Goal: Task Accomplishment & Management: Manage account settings

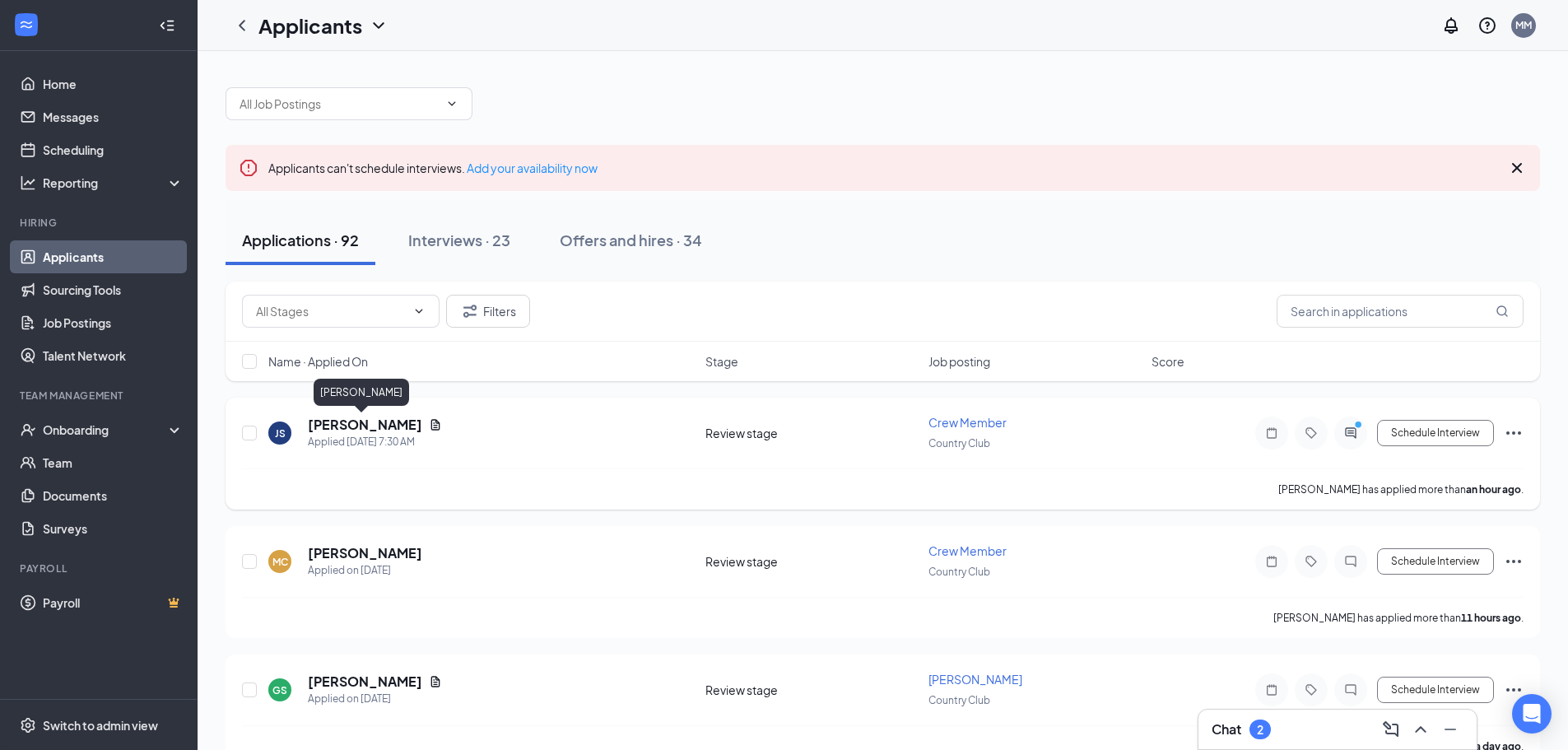
click at [373, 429] on h5 "[PERSON_NAME]" at bounding box center [364, 425] width 115 height 18
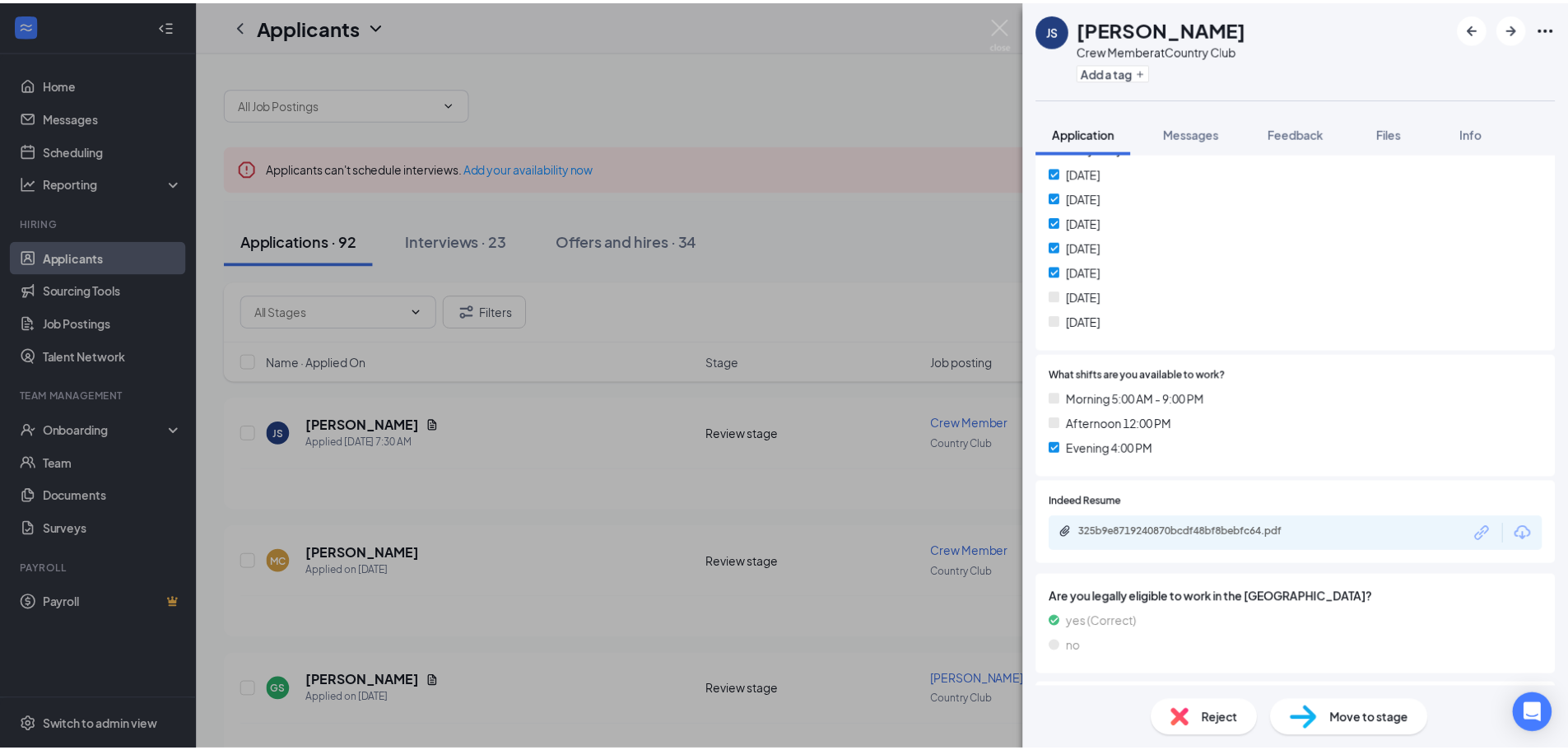
scroll to position [411, 0]
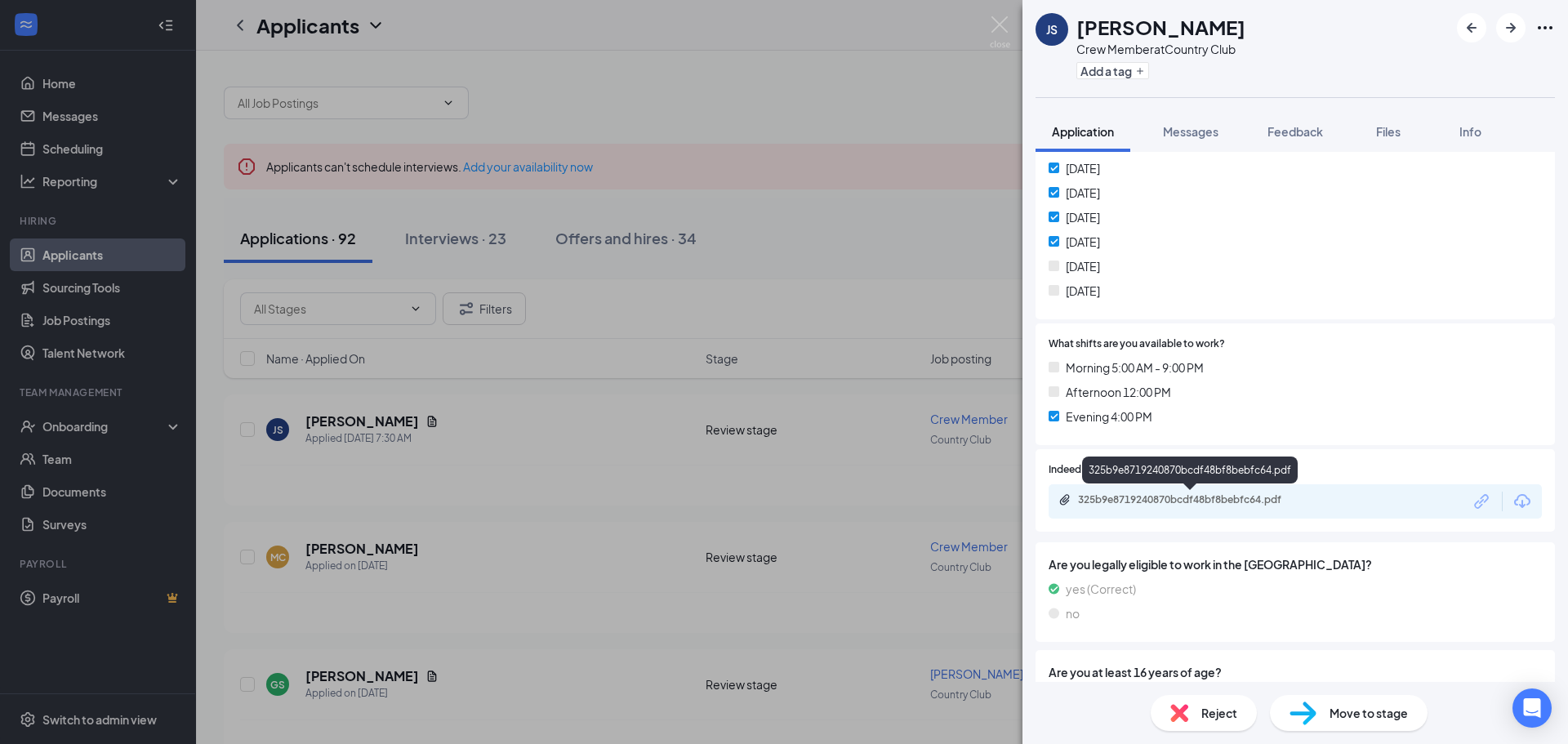
click at [1256, 505] on div "325b9e8719240870bcdf48bf8bebfc64.pdf" at bounding box center [1191, 499] width 228 height 13
click at [1000, 26] on img at bounding box center [999, 33] width 20 height 32
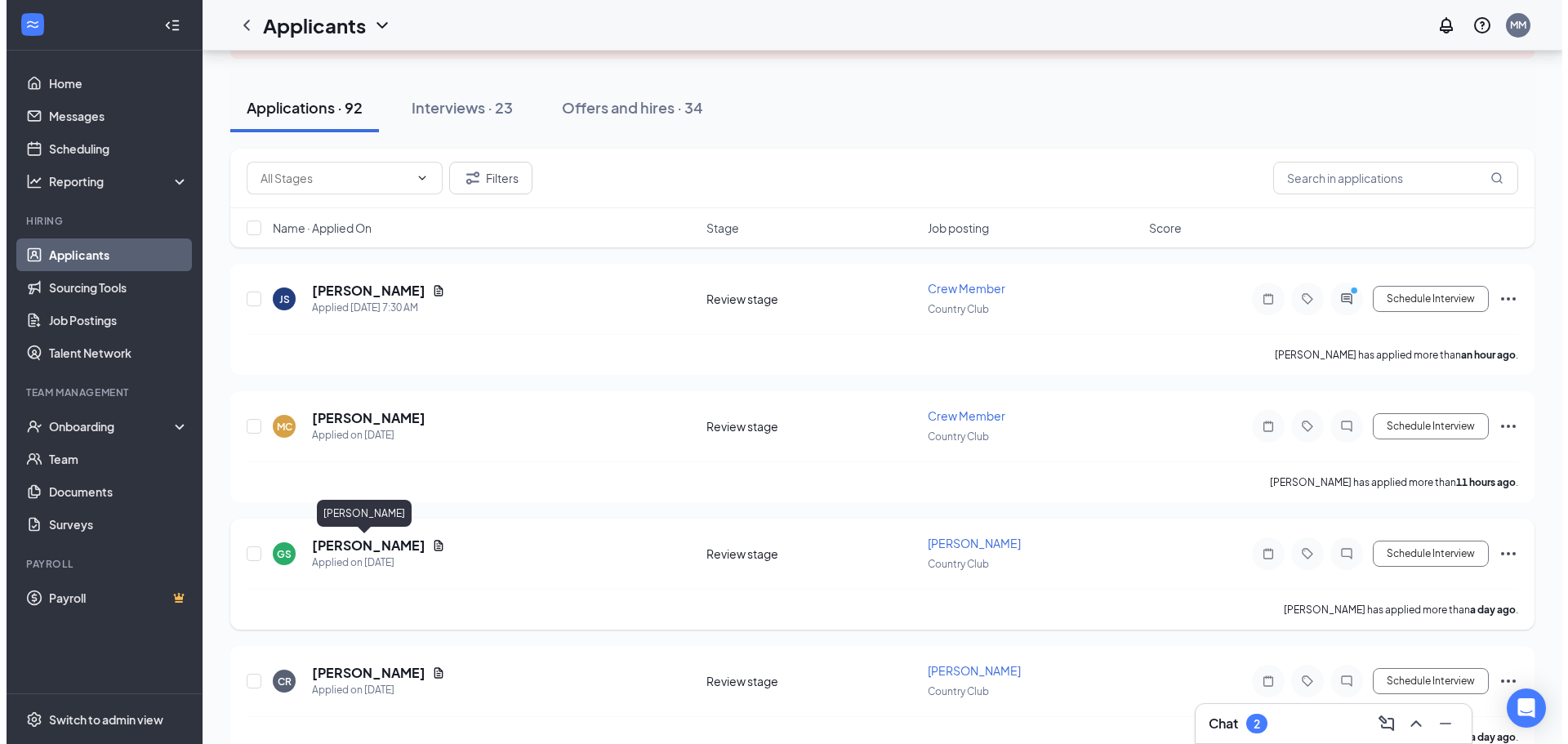
scroll to position [163, 0]
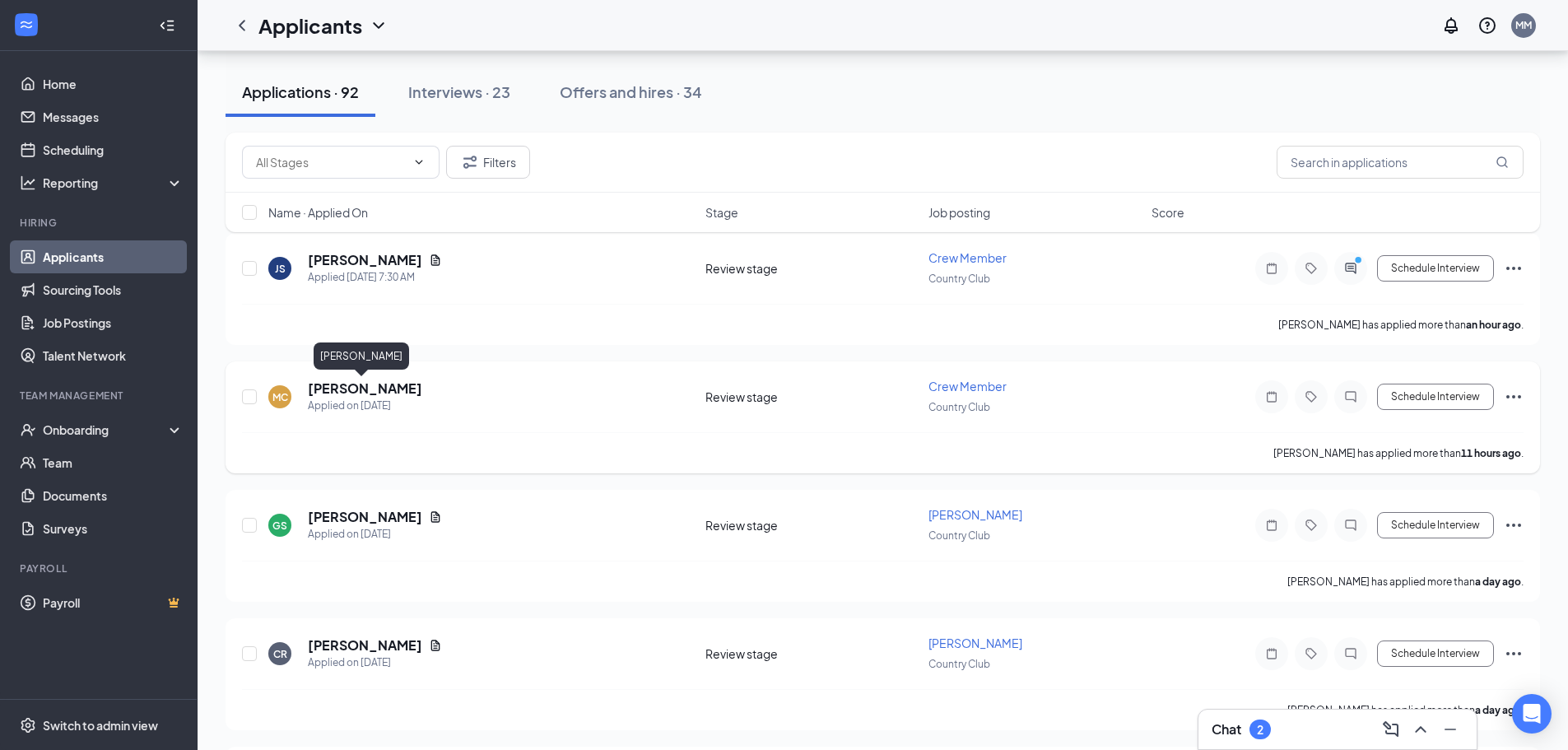
click at [356, 387] on h5 "[PERSON_NAME]" at bounding box center [364, 388] width 115 height 18
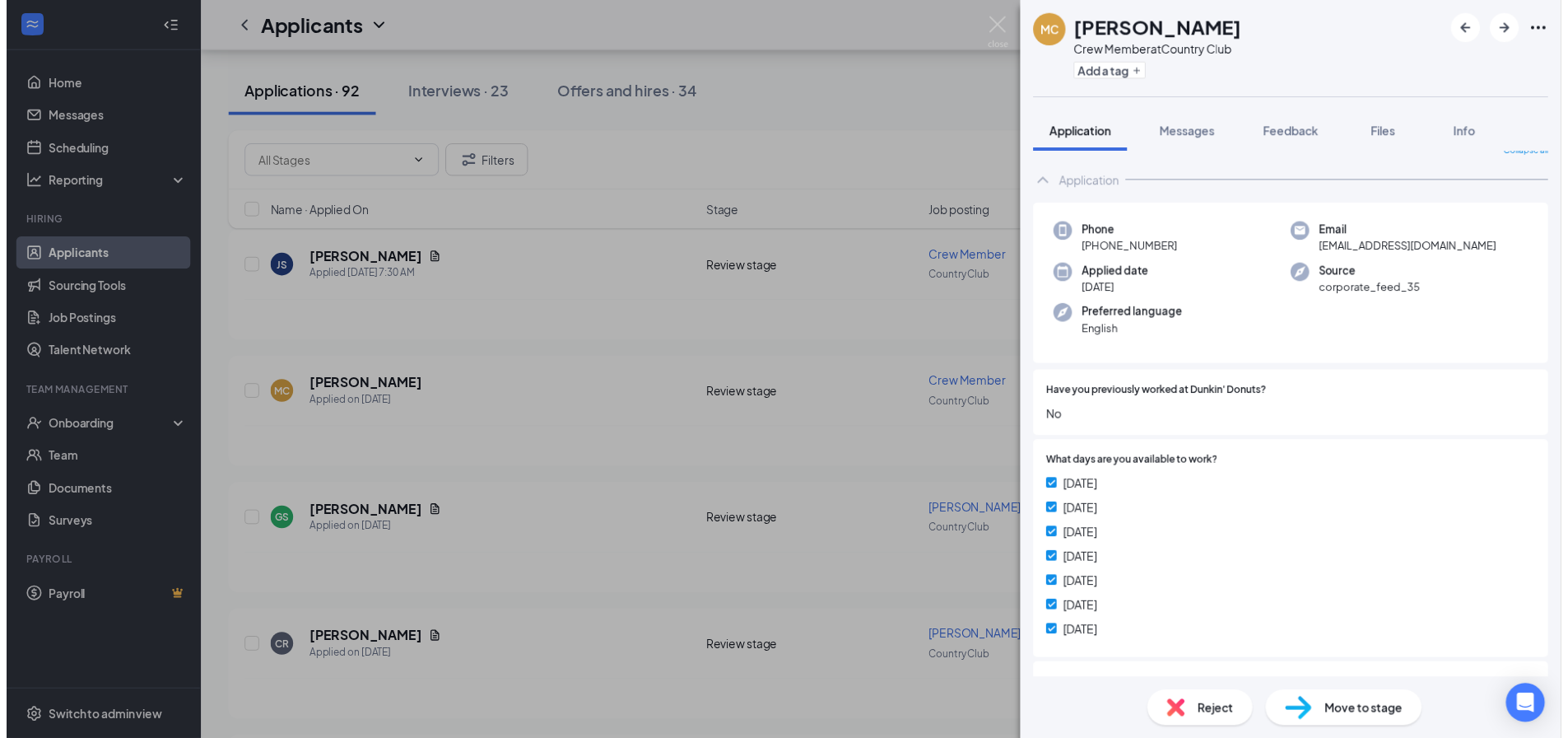
scroll to position [19, 0]
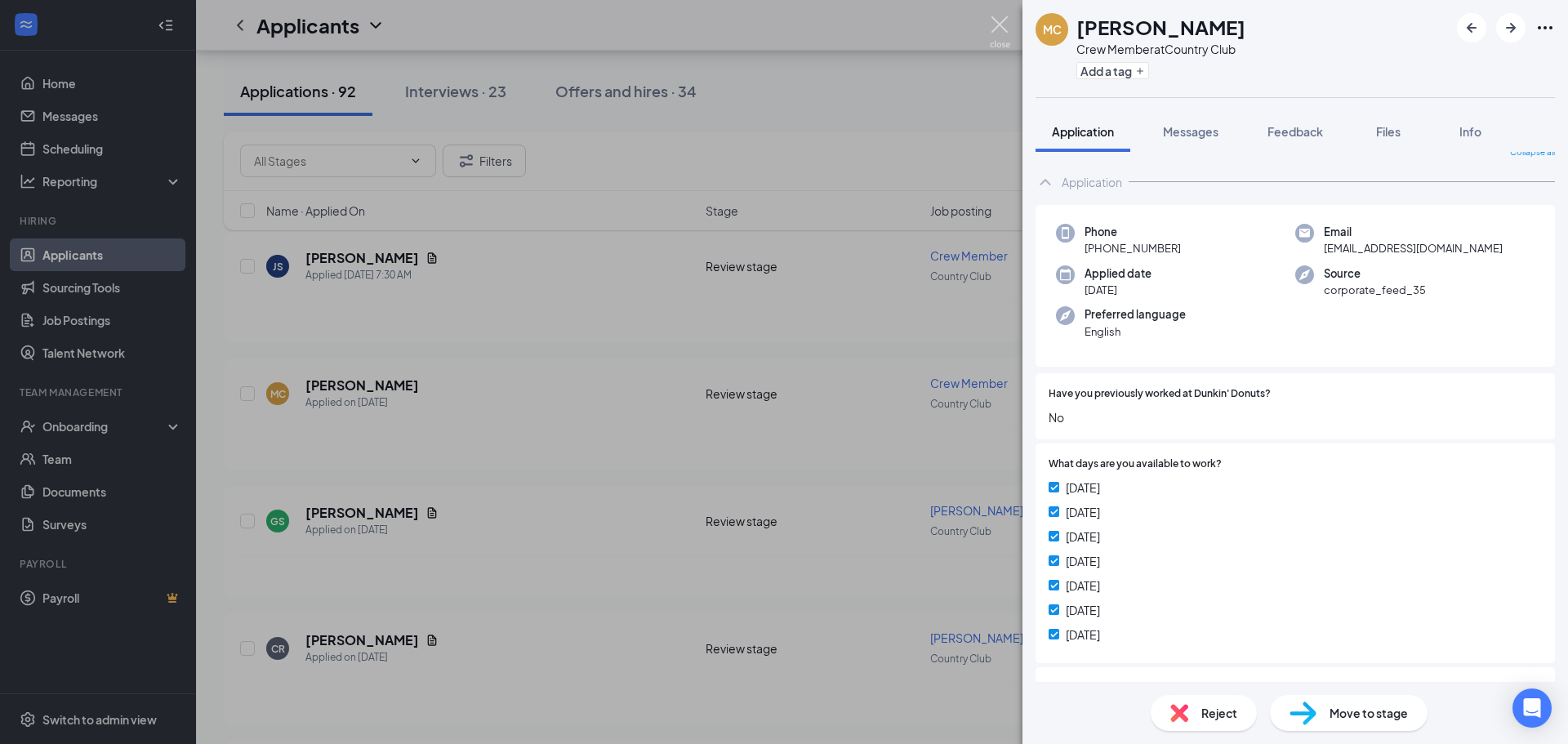
click at [1002, 21] on img at bounding box center [999, 33] width 20 height 32
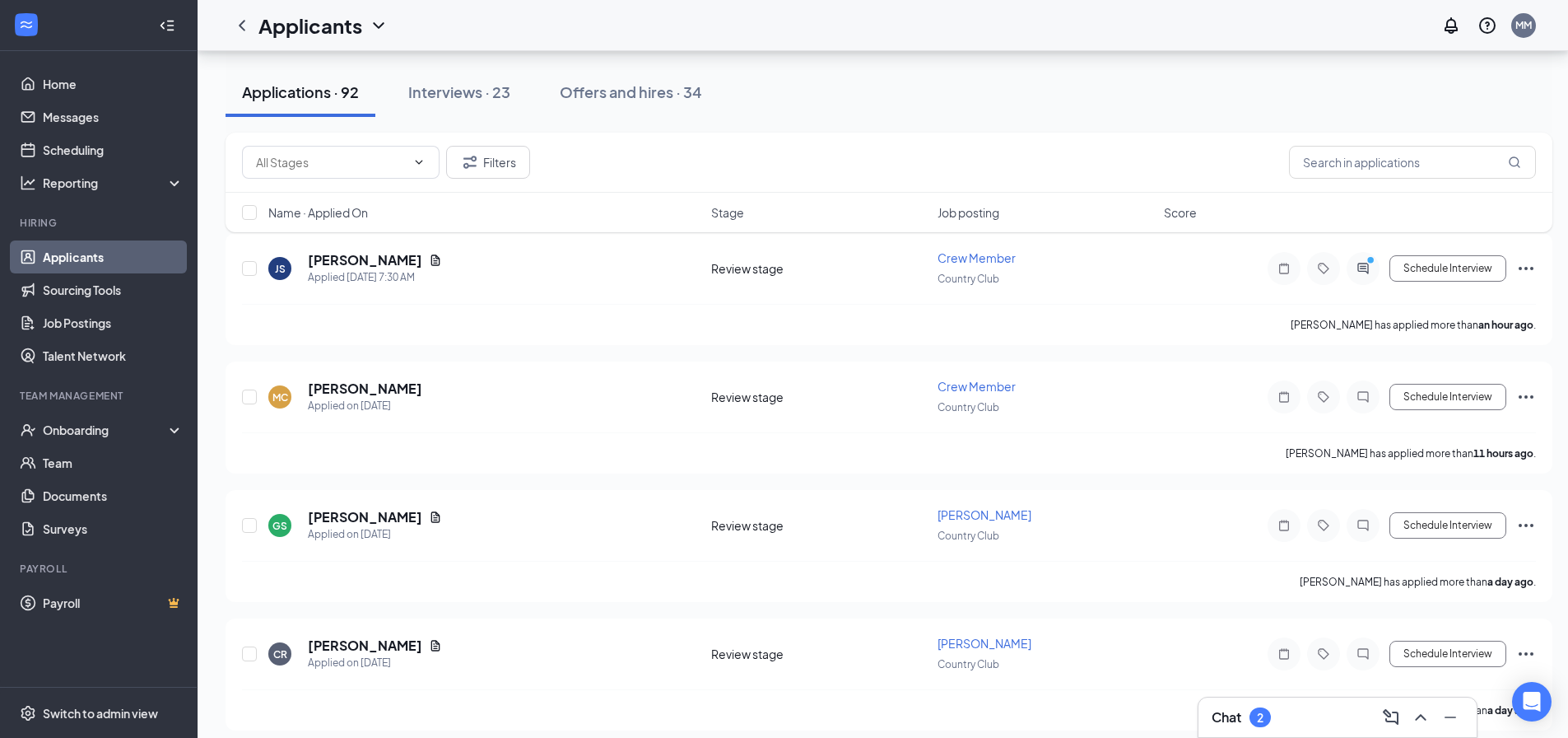
click at [1260, 720] on div "2" at bounding box center [1260, 718] width 6 height 14
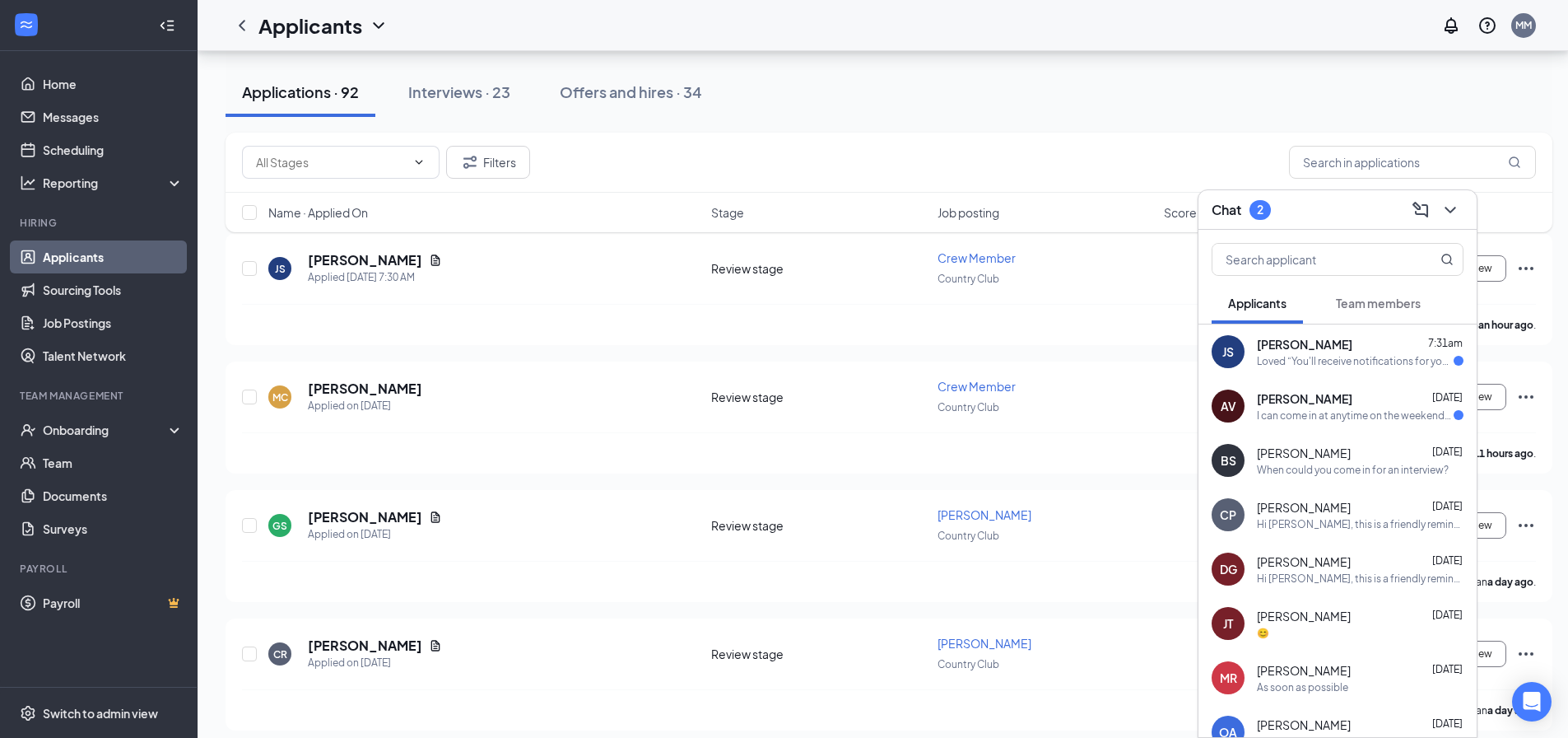
click at [1382, 422] on div "AV [PERSON_NAME] [DATE] I can come in at anytime on the weekends or after 5 on …" at bounding box center [1337, 405] width 278 height 54
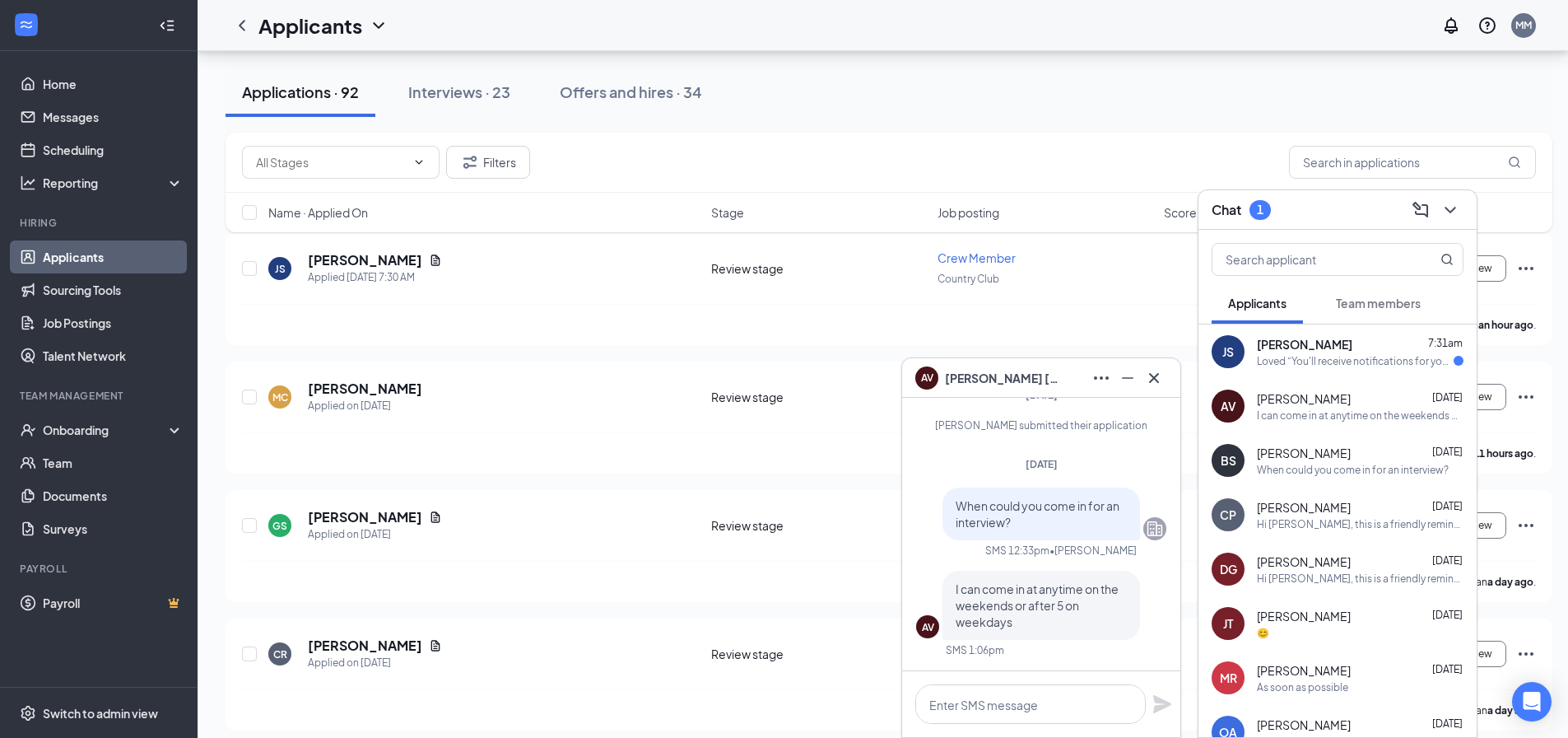
click at [1297, 354] on div "Loved “You'll receive notifications for your application …”" at bounding box center [1355, 361] width 196 height 14
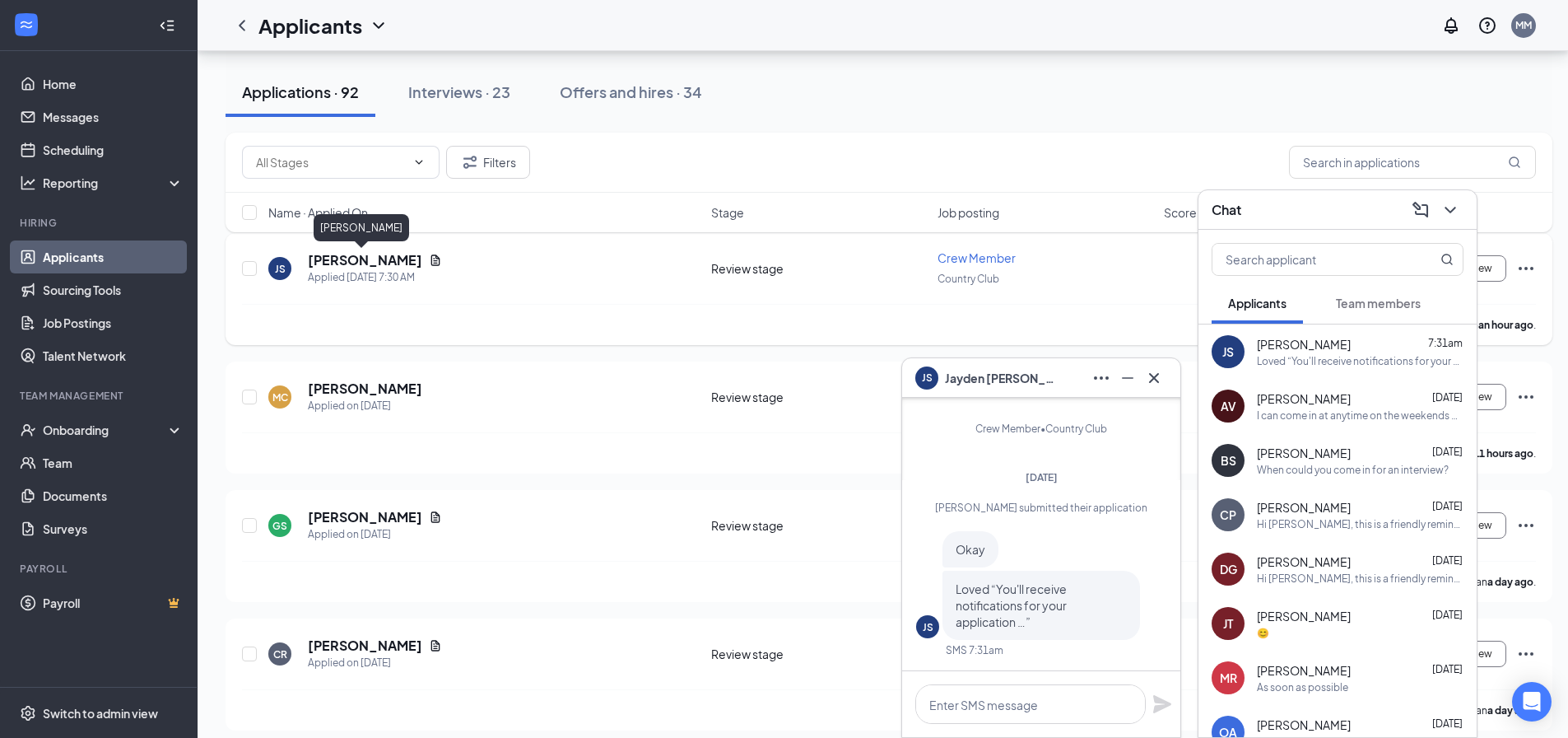
click at [334, 267] on h5 "[PERSON_NAME]" at bounding box center [364, 260] width 115 height 18
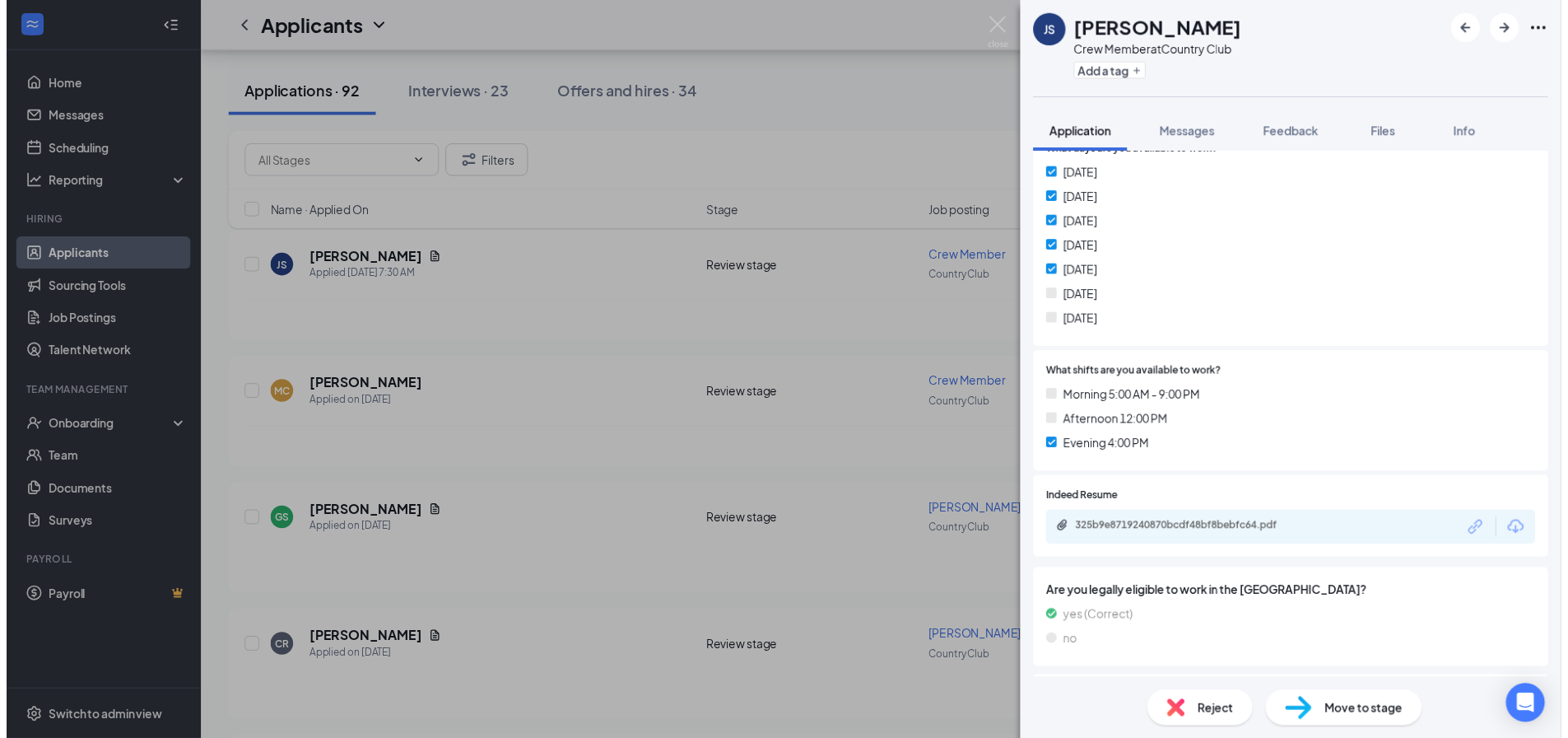
scroll to position [485, 0]
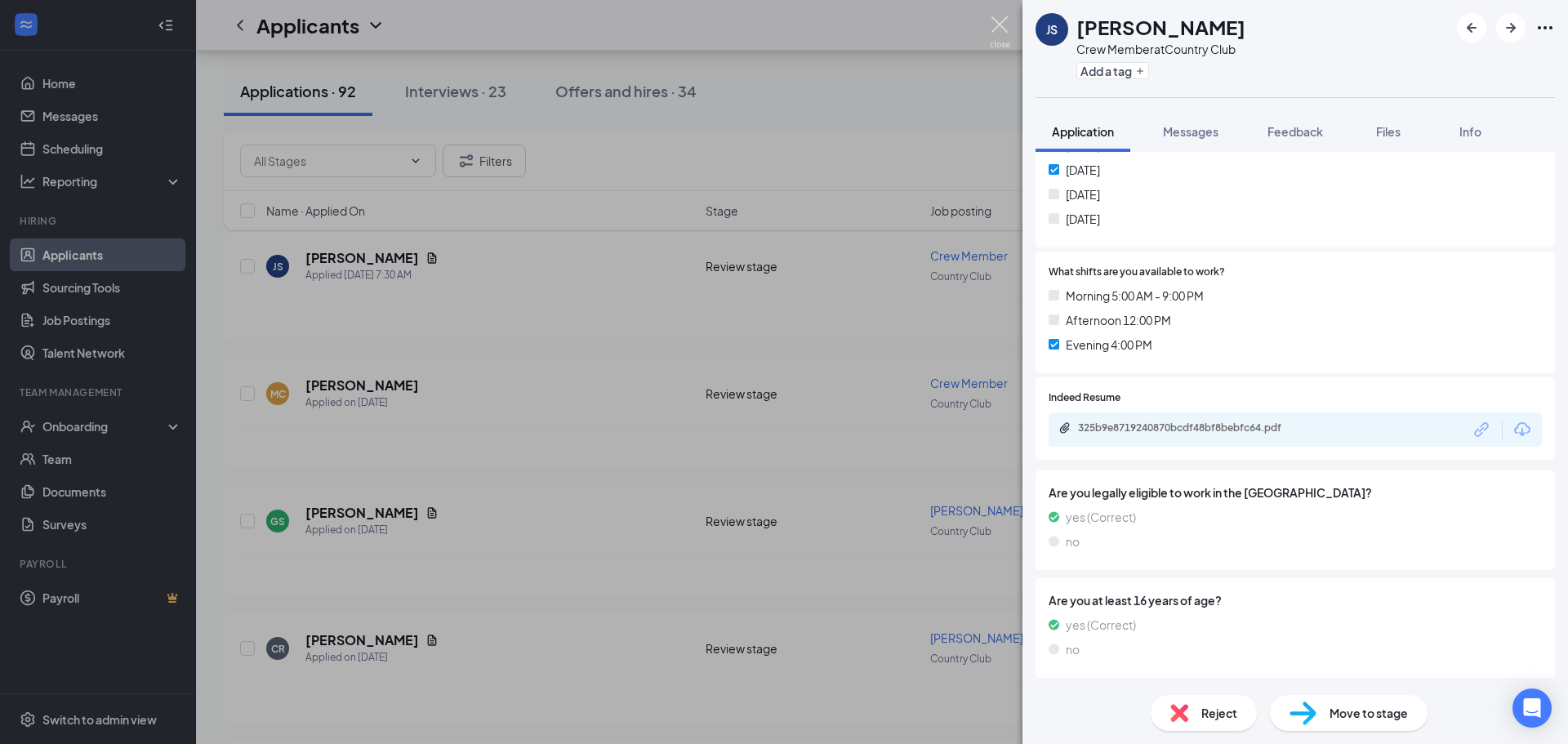
drag, startPoint x: 992, startPoint y: 26, endPoint x: 758, endPoint y: 26, distance: 234.0
click at [992, 26] on img at bounding box center [999, 33] width 20 height 32
